Goal: Task Accomplishment & Management: Manage account settings

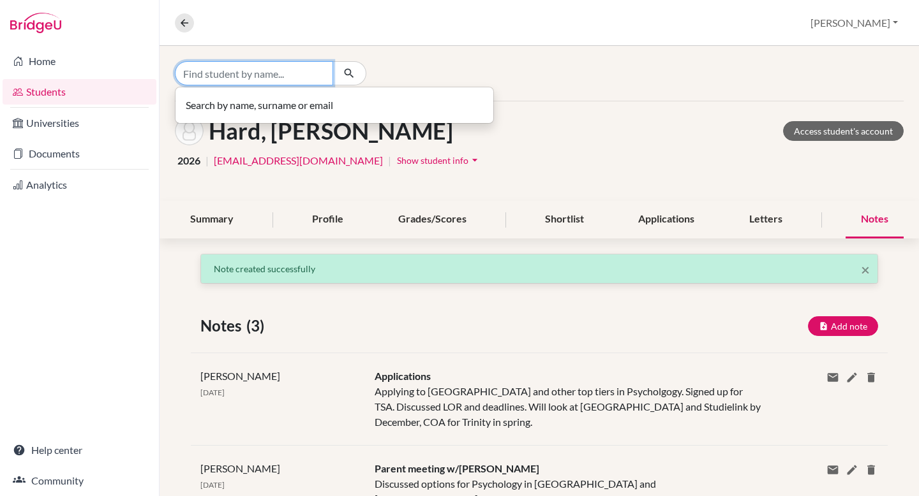
click at [277, 81] on input "Find student by name..." at bounding box center [254, 73] width 158 height 24
type input "amelie"
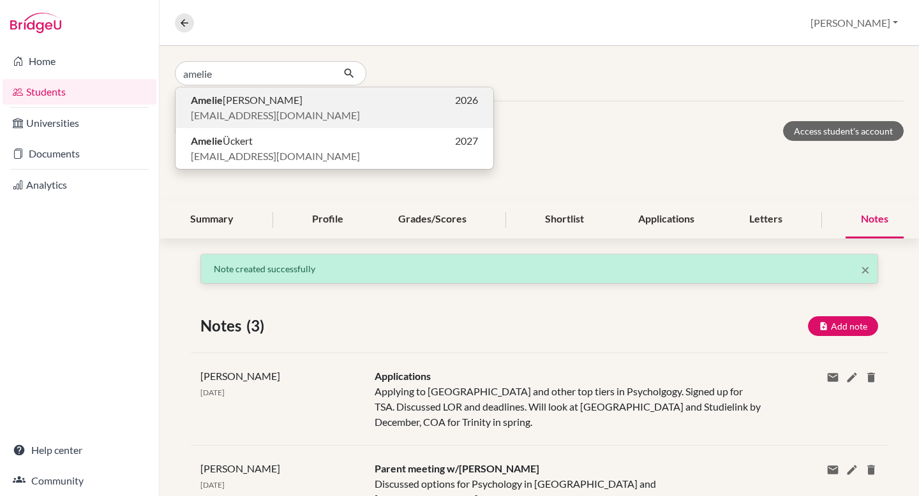
click at [267, 109] on span "[EMAIL_ADDRESS][DOMAIN_NAME]" at bounding box center [275, 115] width 169 height 15
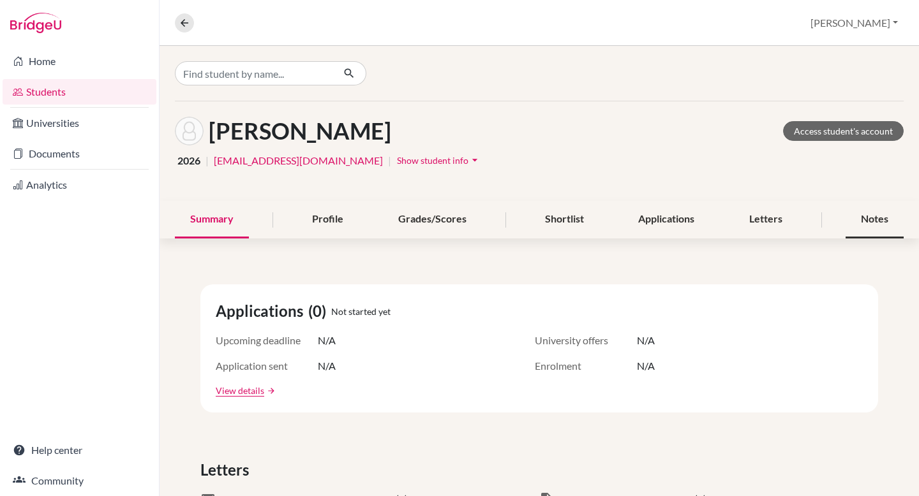
click at [860, 221] on div "Notes" at bounding box center [874, 220] width 58 height 38
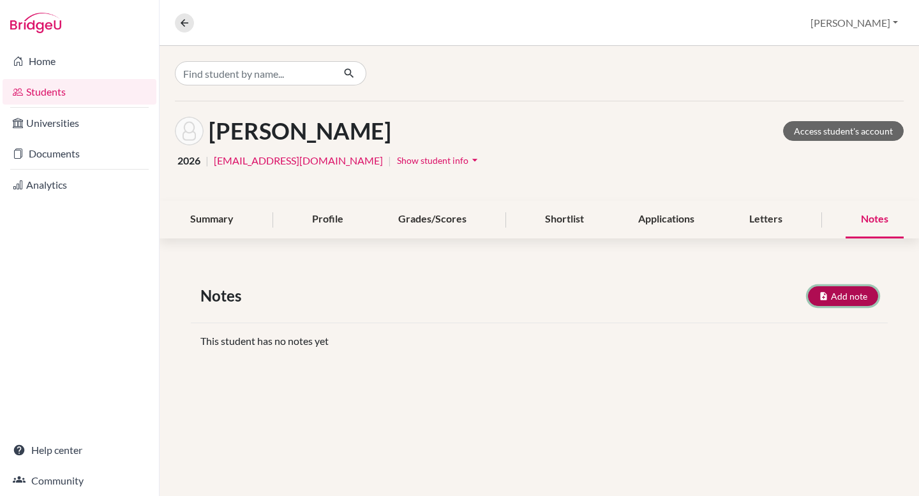
click at [842, 295] on button "Add note" at bounding box center [843, 297] width 70 height 20
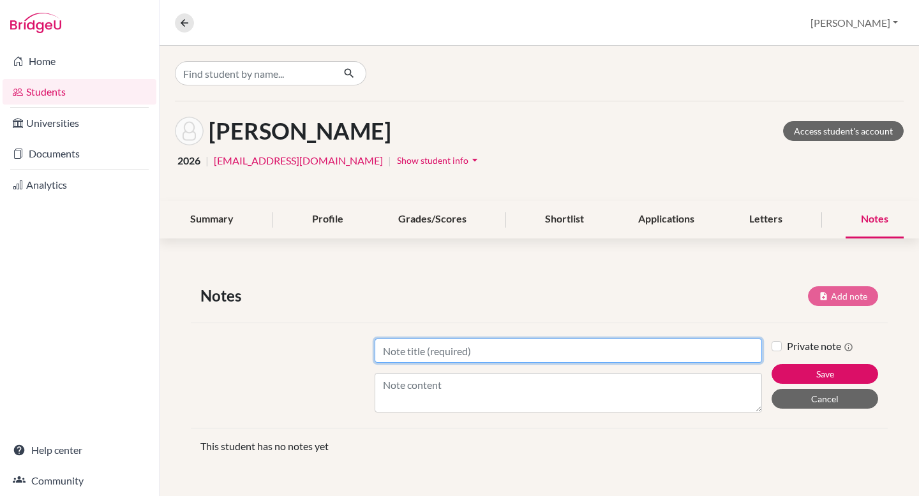
click at [418, 350] on input "Title" at bounding box center [568, 351] width 387 height 24
type input "Future planning"
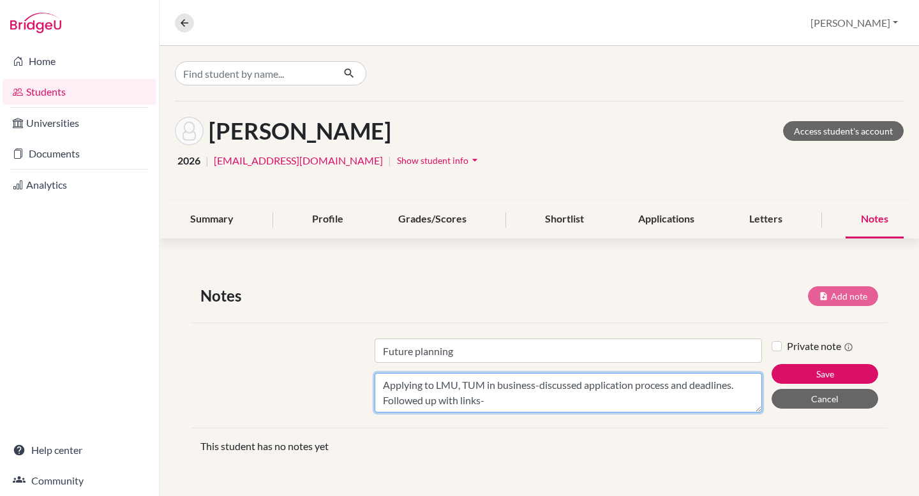
paste textarea "anabin-German public and some private university entry requirements for IB dipl…"
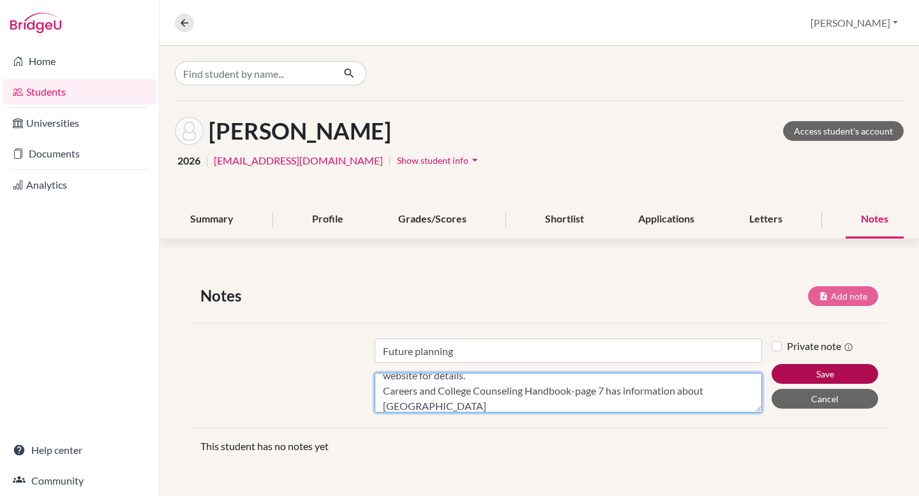
type textarea "Applying to LMU, TUM in business-discussed application process and deadlines. F…"
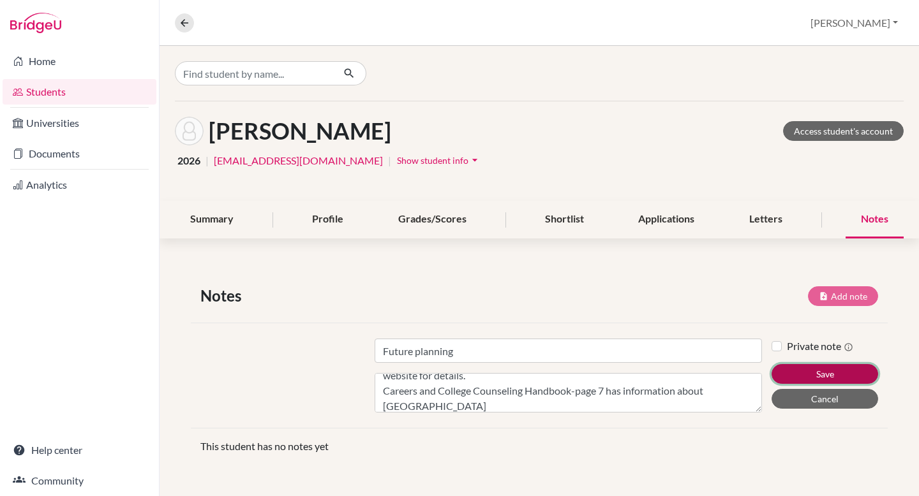
click at [787, 371] on button "Save" at bounding box center [824, 374] width 107 height 20
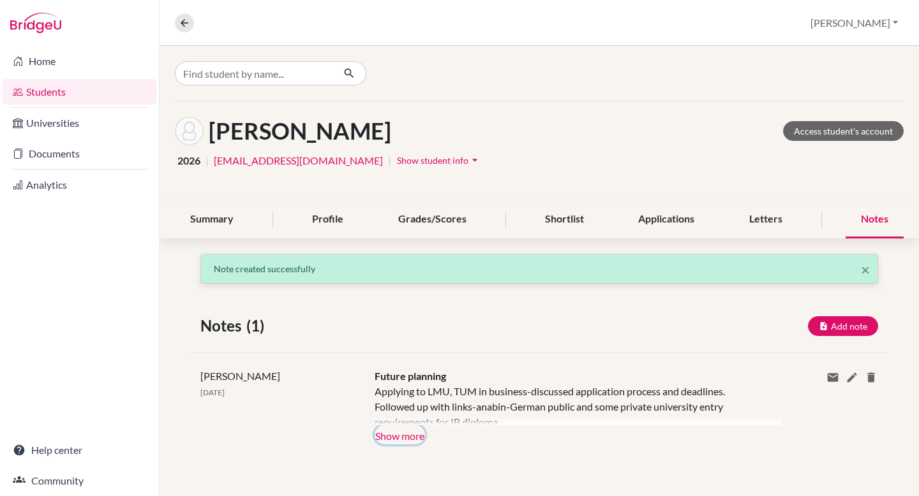
click at [404, 440] on button "Show more" at bounding box center [400, 435] width 50 height 19
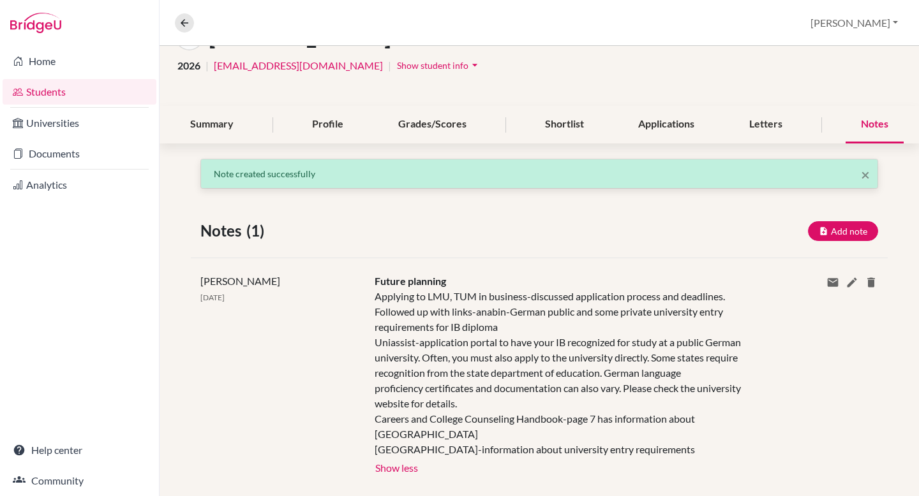
scroll to position [106, 0]
